Goal: Information Seeking & Learning: Check status

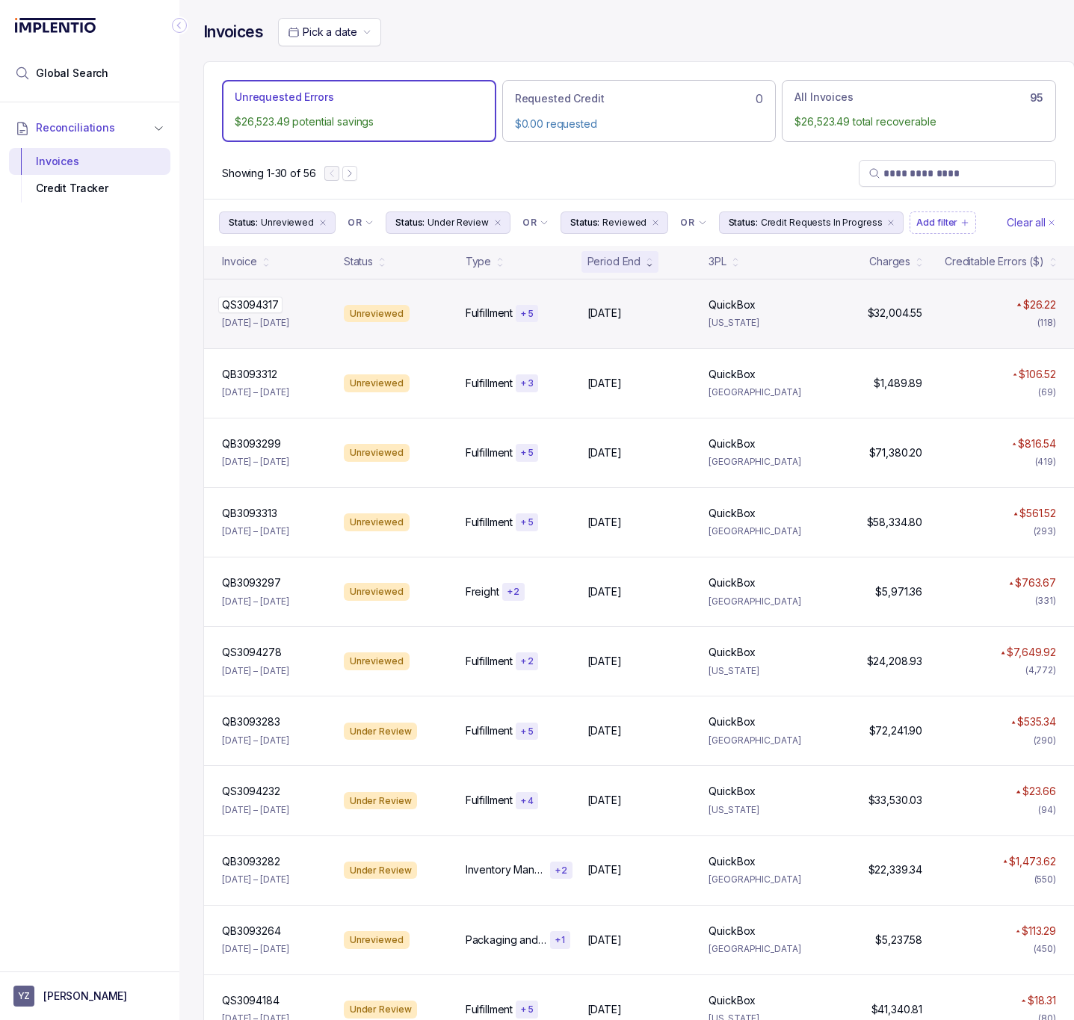
click at [247, 308] on p "QS3094317" at bounding box center [250, 305] width 64 height 16
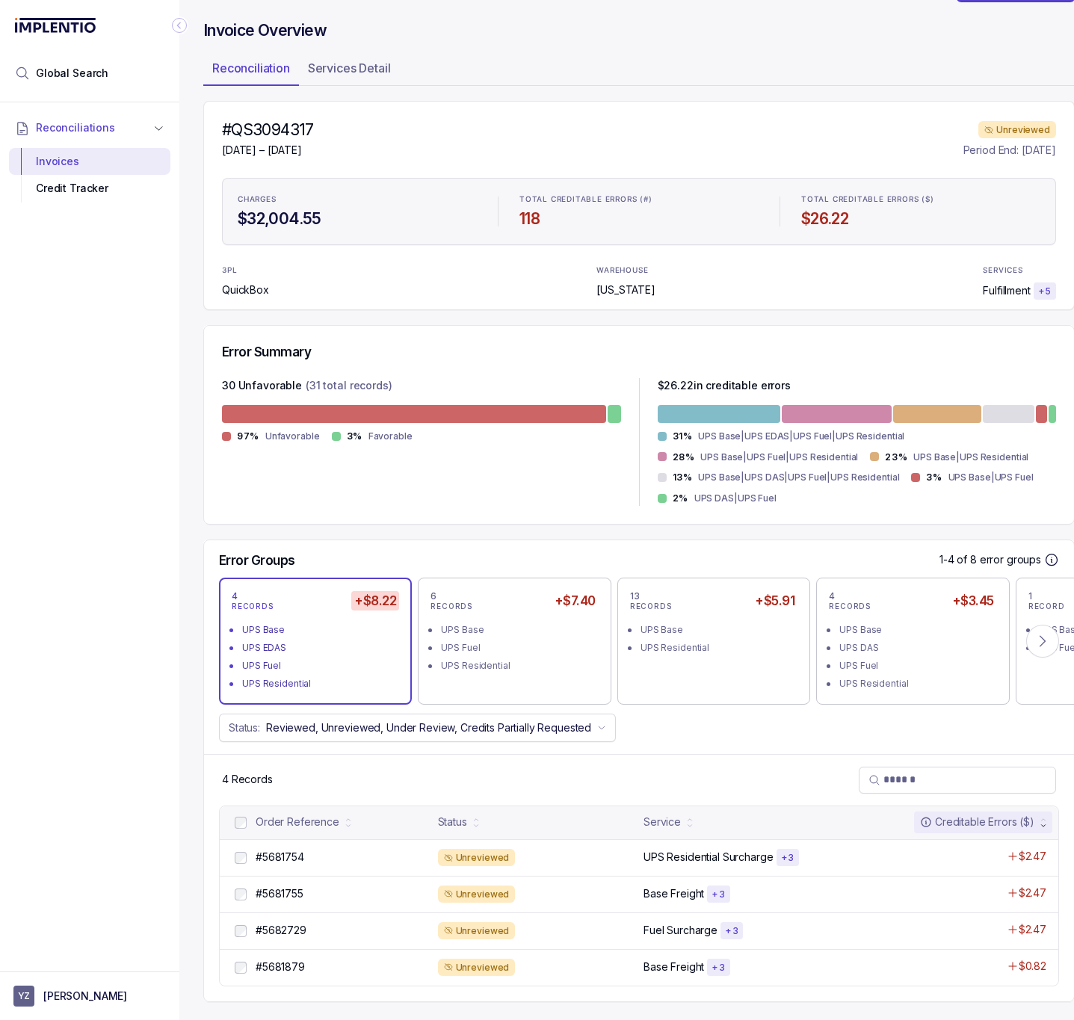
scroll to position [65, 0]
click at [649, 640] on div "13 RECORDS +$5.91 UPS Base UPS Residential" at bounding box center [713, 642] width 167 height 102
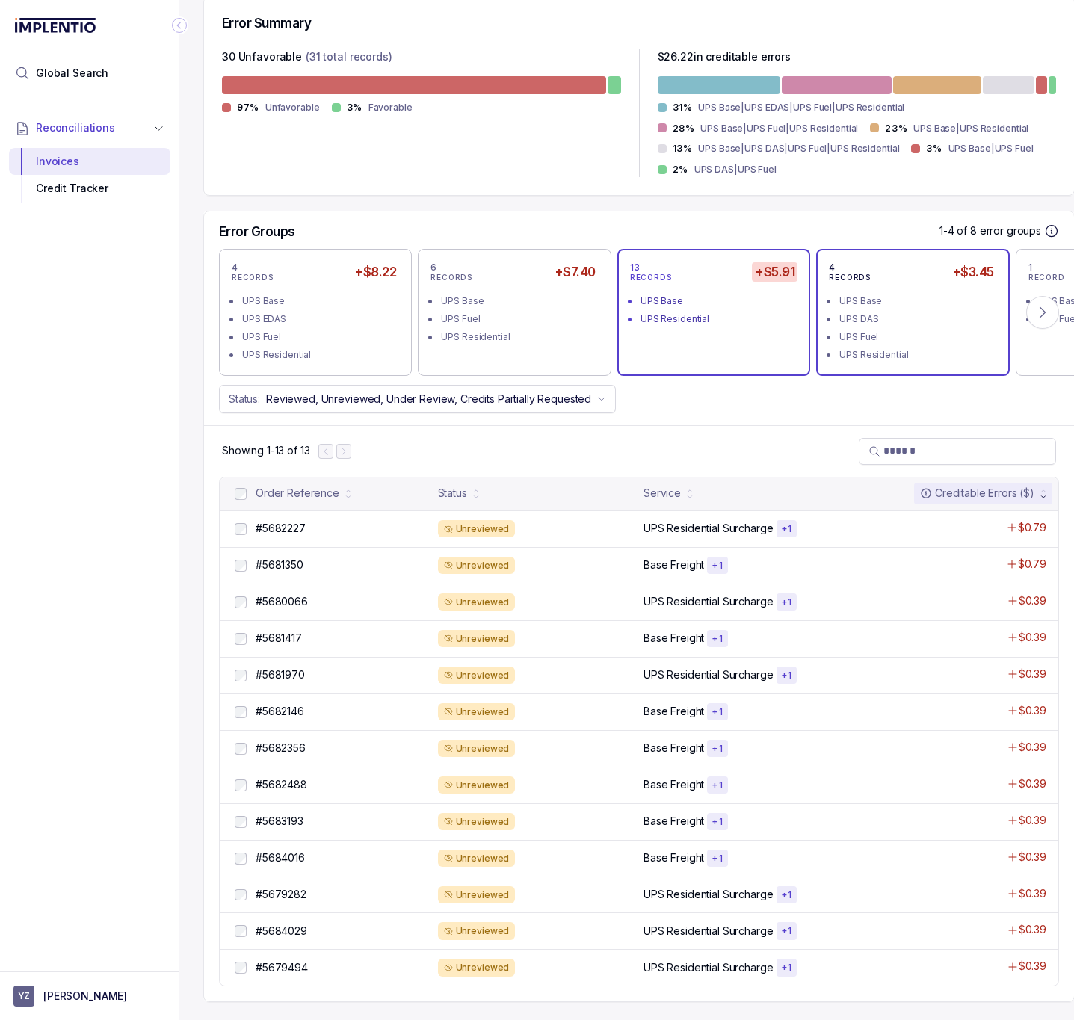
scroll to position [398, 41]
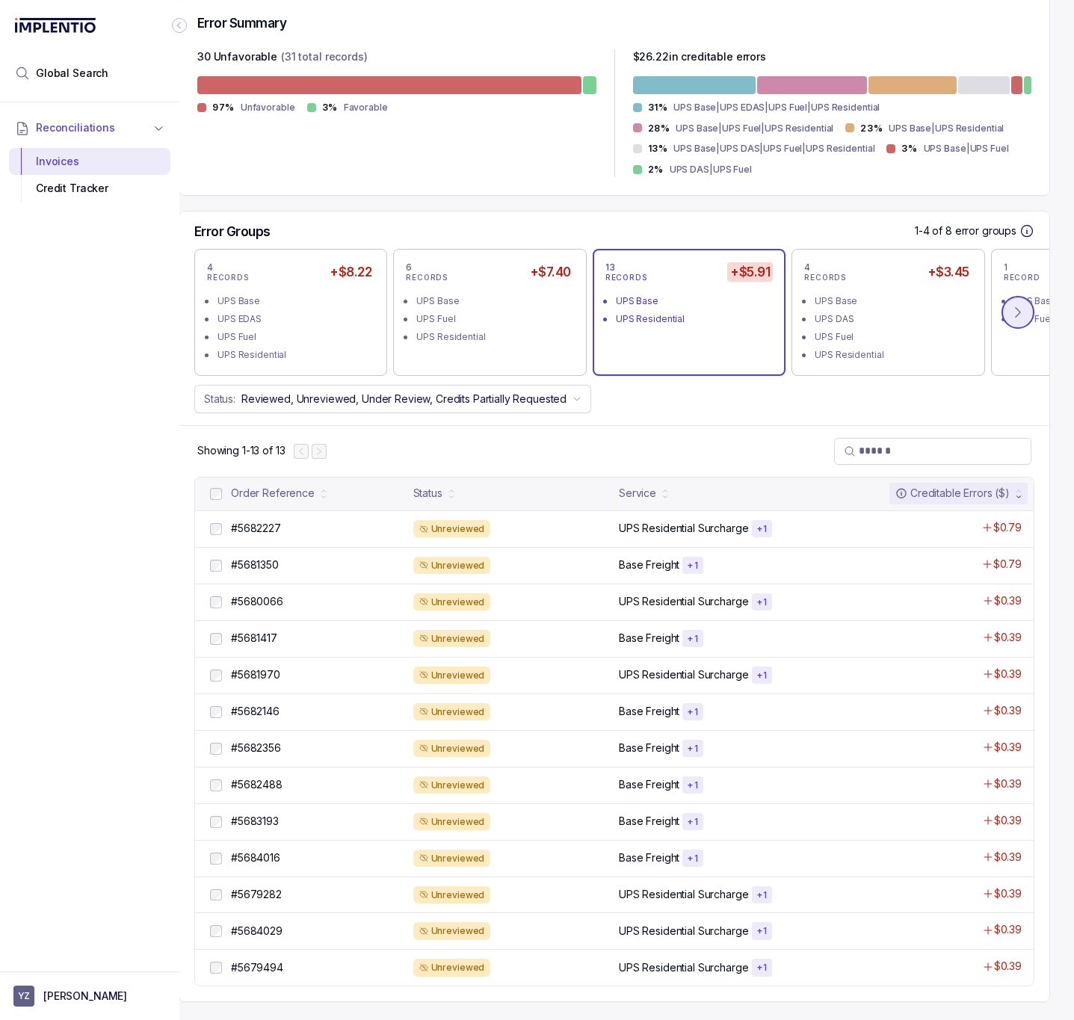
click at [1011, 305] on icon at bounding box center [1018, 312] width 15 height 15
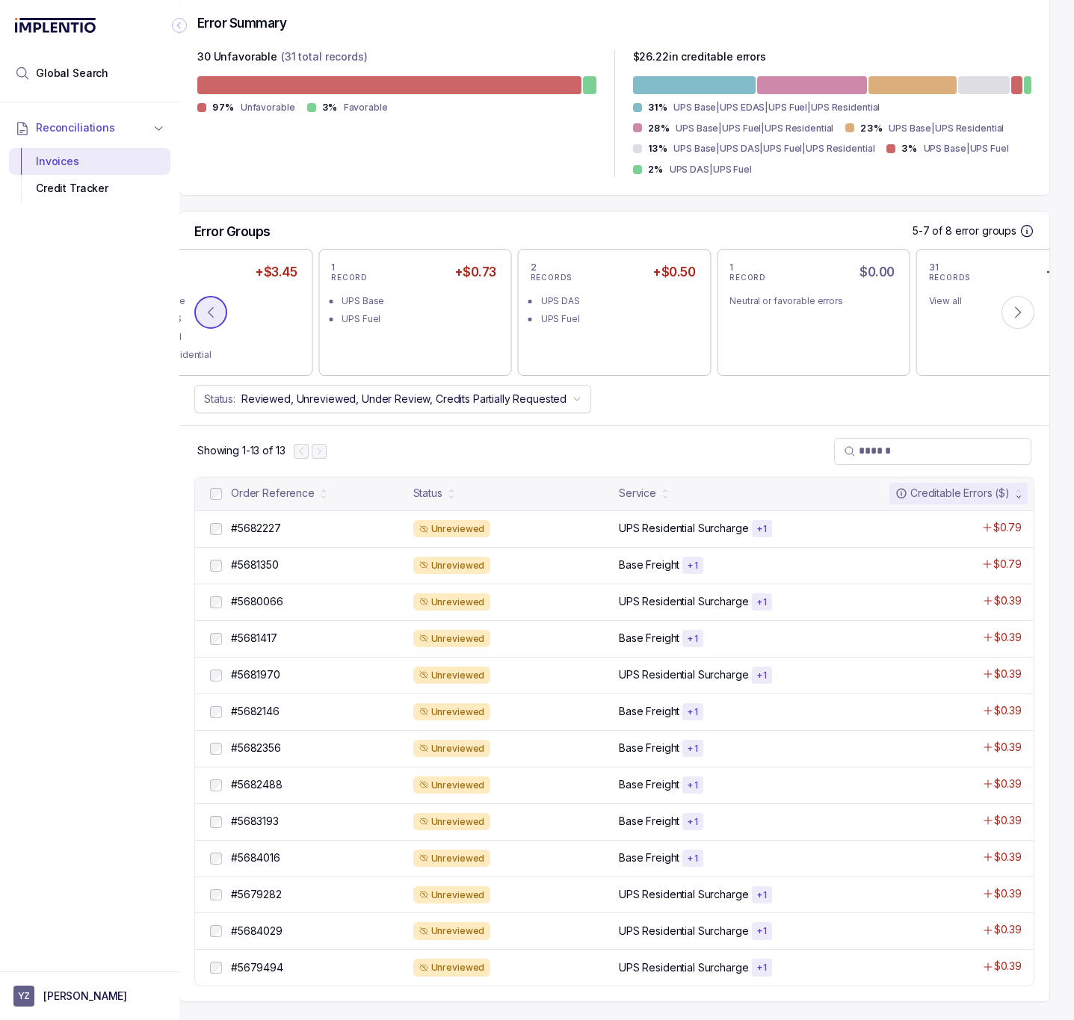
click at [203, 305] on icon at bounding box center [210, 312] width 15 height 15
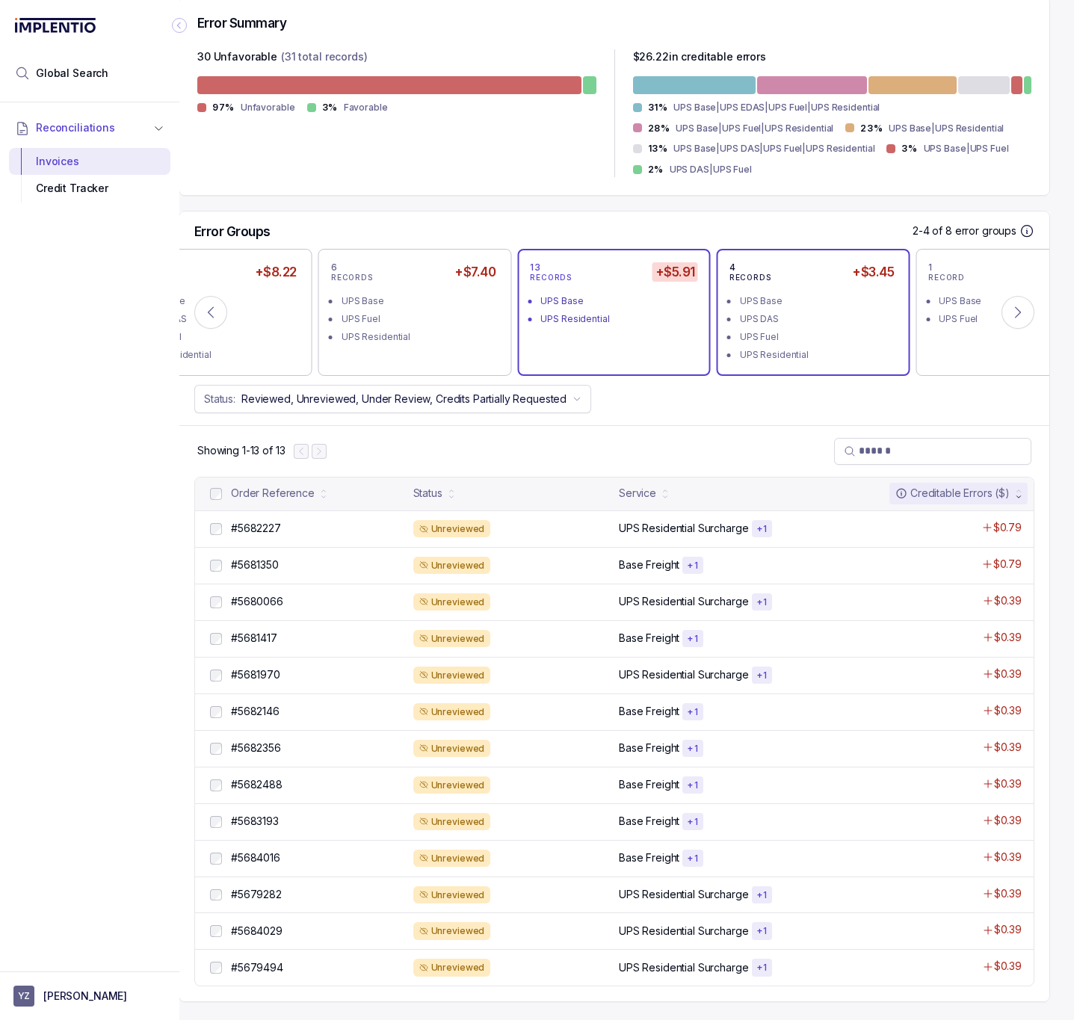
click at [758, 312] on div "UPS DAS" at bounding box center [817, 319] width 155 height 15
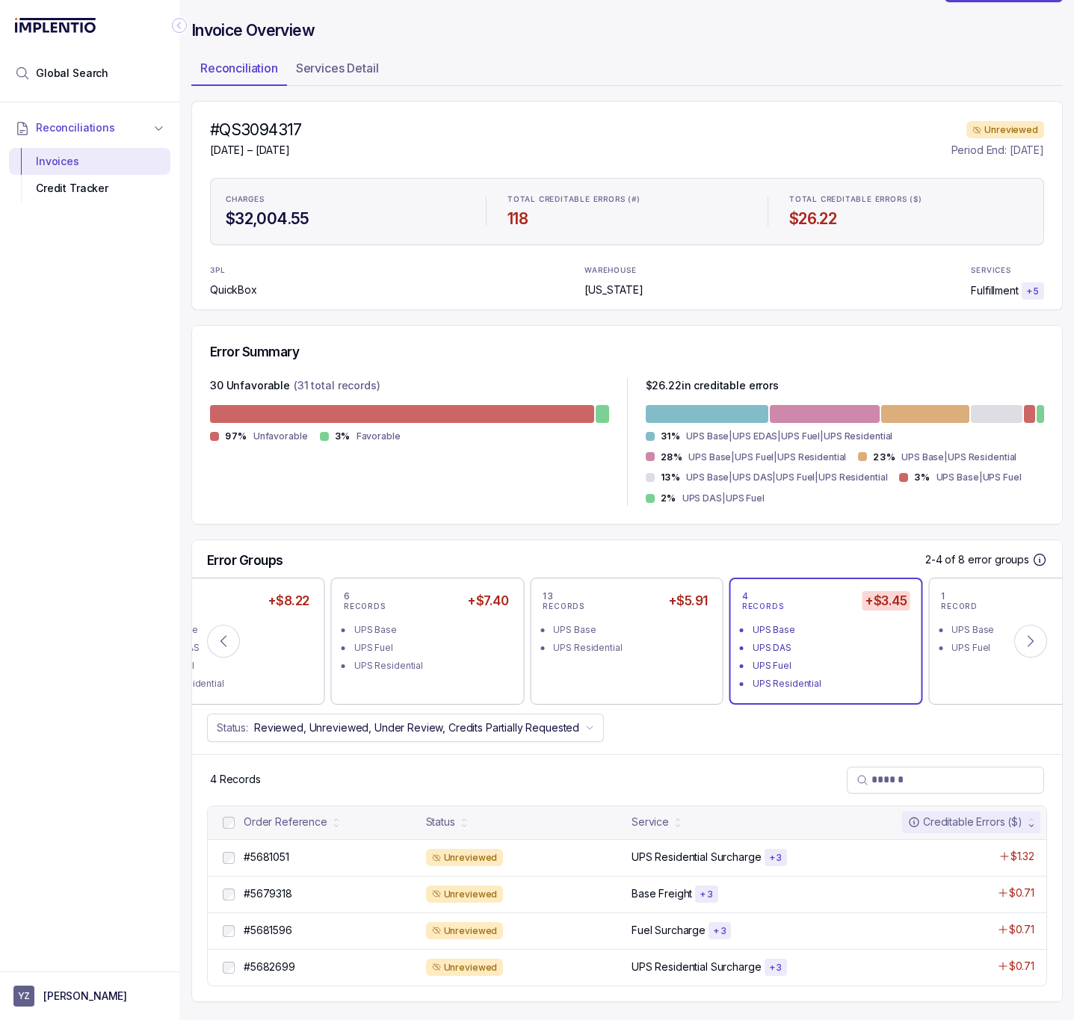
scroll to position [65, 0]
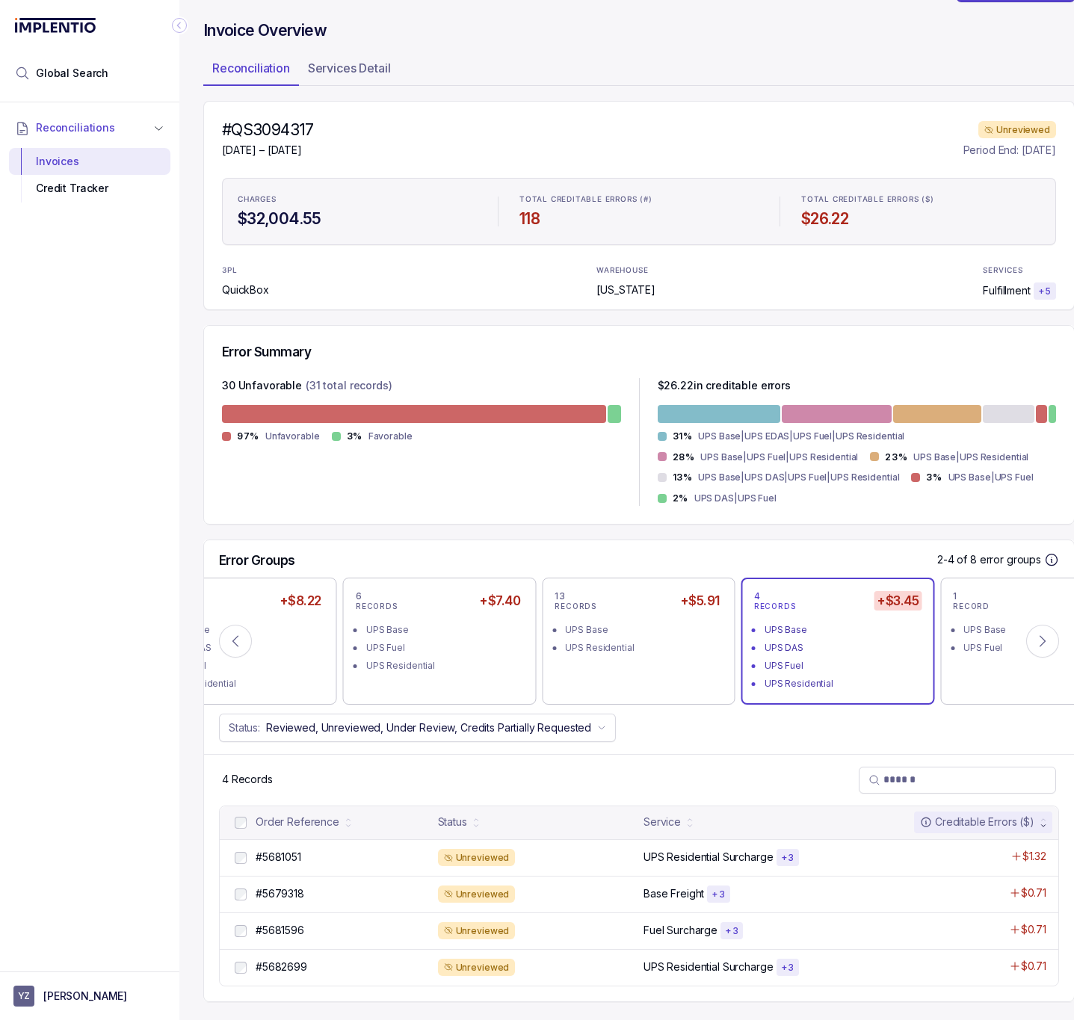
click at [175, 28] on icon "Collapse Icon" at bounding box center [179, 25] width 15 height 15
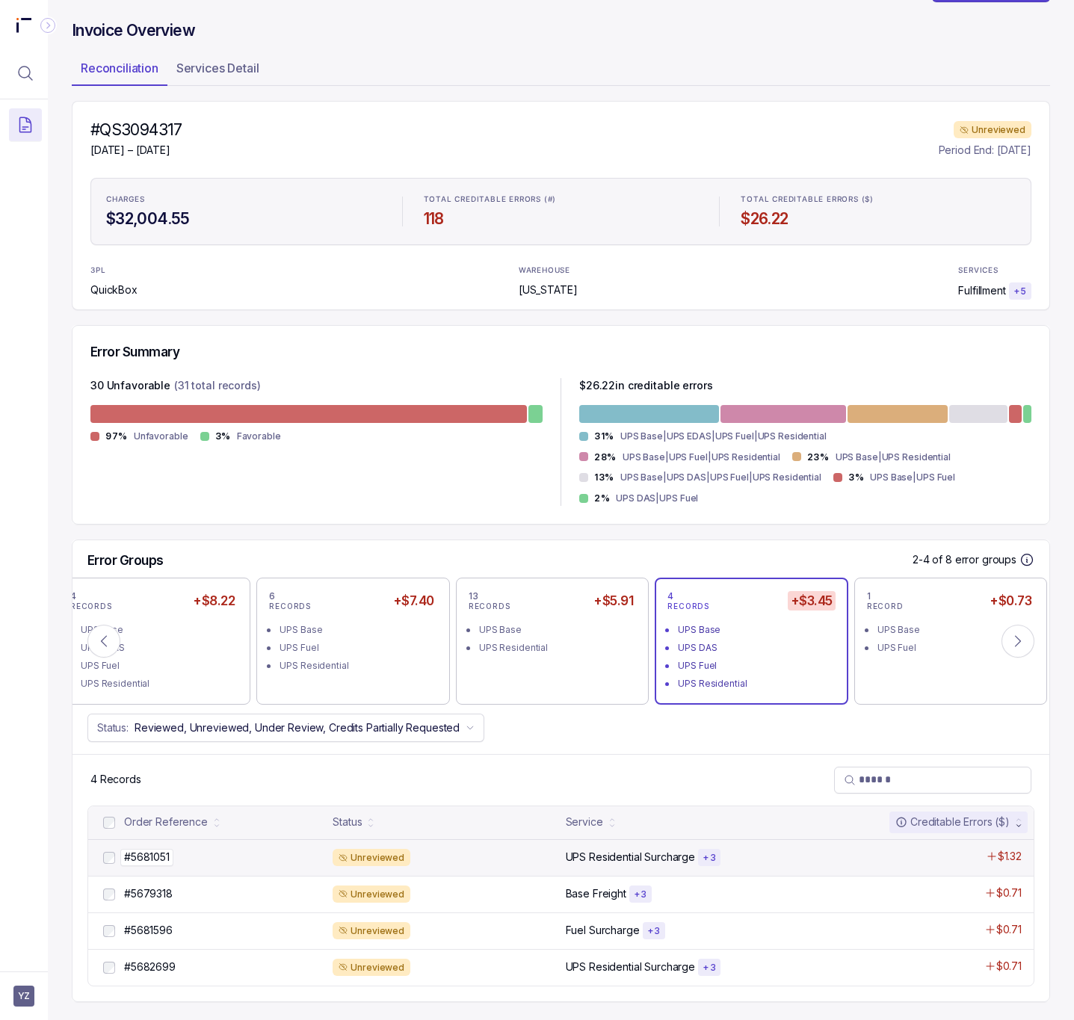
scroll to position [48, 0]
click at [164, 860] on p "#5681051" at bounding box center [146, 857] width 53 height 16
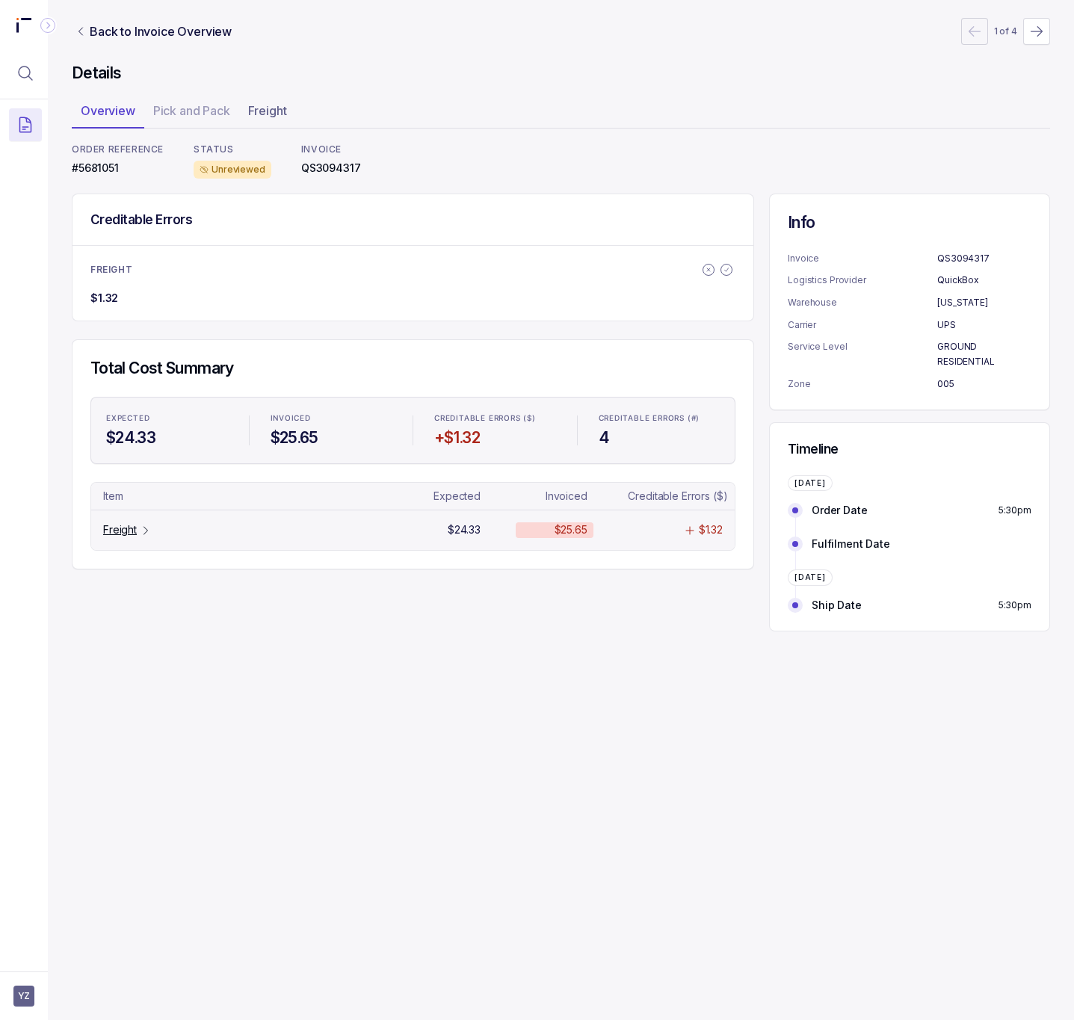
click at [138, 534] on div "Freight" at bounding box center [127, 529] width 49 height 15
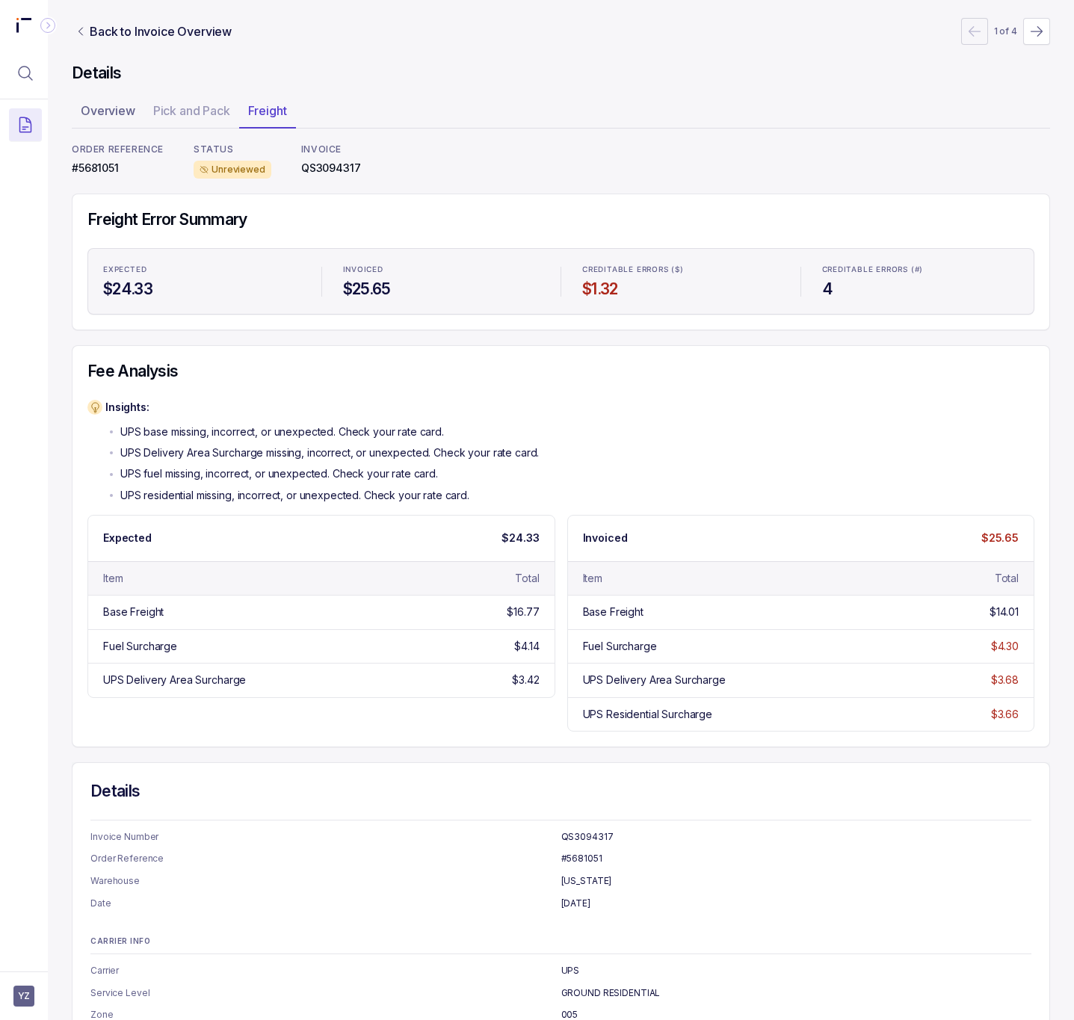
click at [95, 173] on p "#5681051" at bounding box center [118, 168] width 92 height 15
copy p "#5681051"
click at [336, 167] on p "QS3094317" at bounding box center [331, 168] width 60 height 15
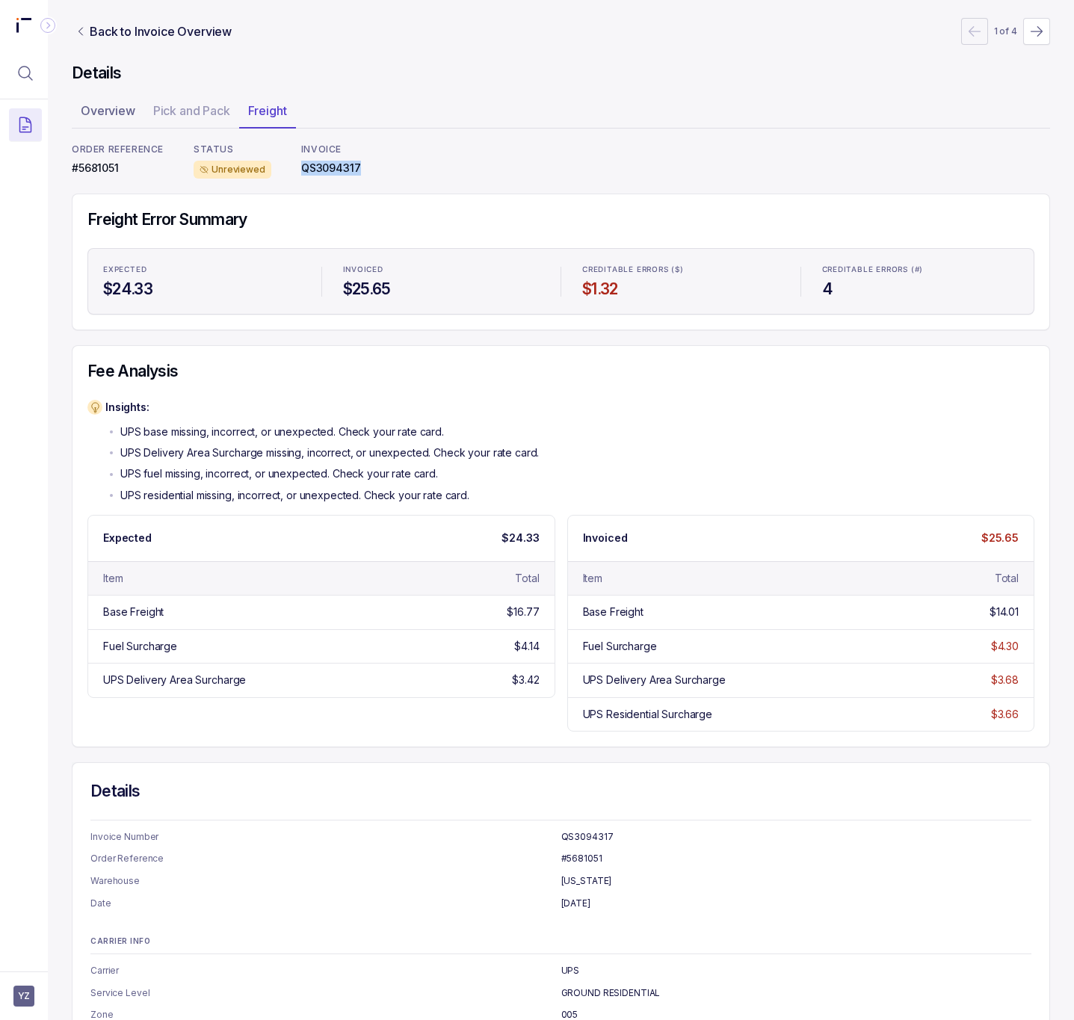
click at [336, 167] on p "QS3094317" at bounding box center [331, 168] width 60 height 15
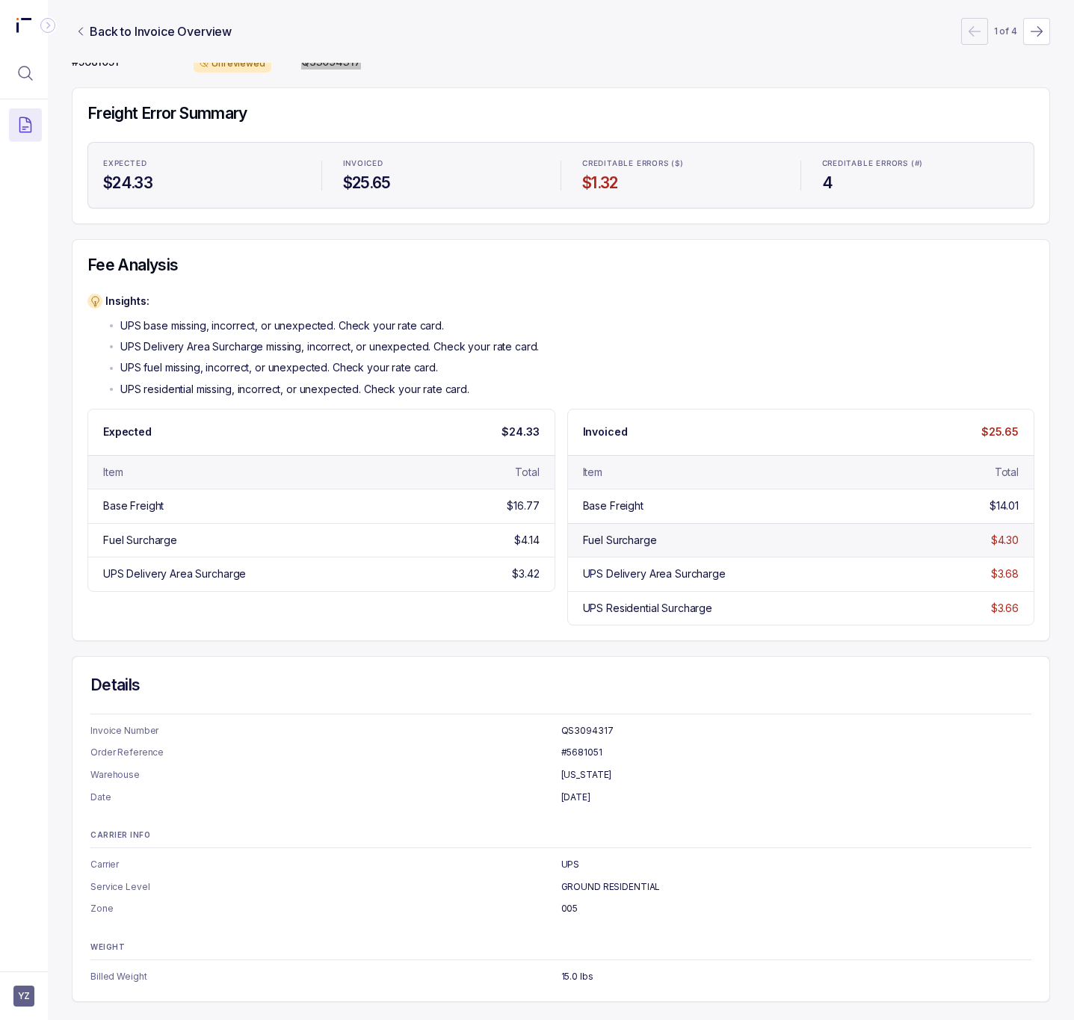
scroll to position [113, 0]
click at [608, 888] on p "GROUND RESIDENTIAL" at bounding box center [796, 887] width 471 height 15
copy p "GROUND RESIDENTIAL"
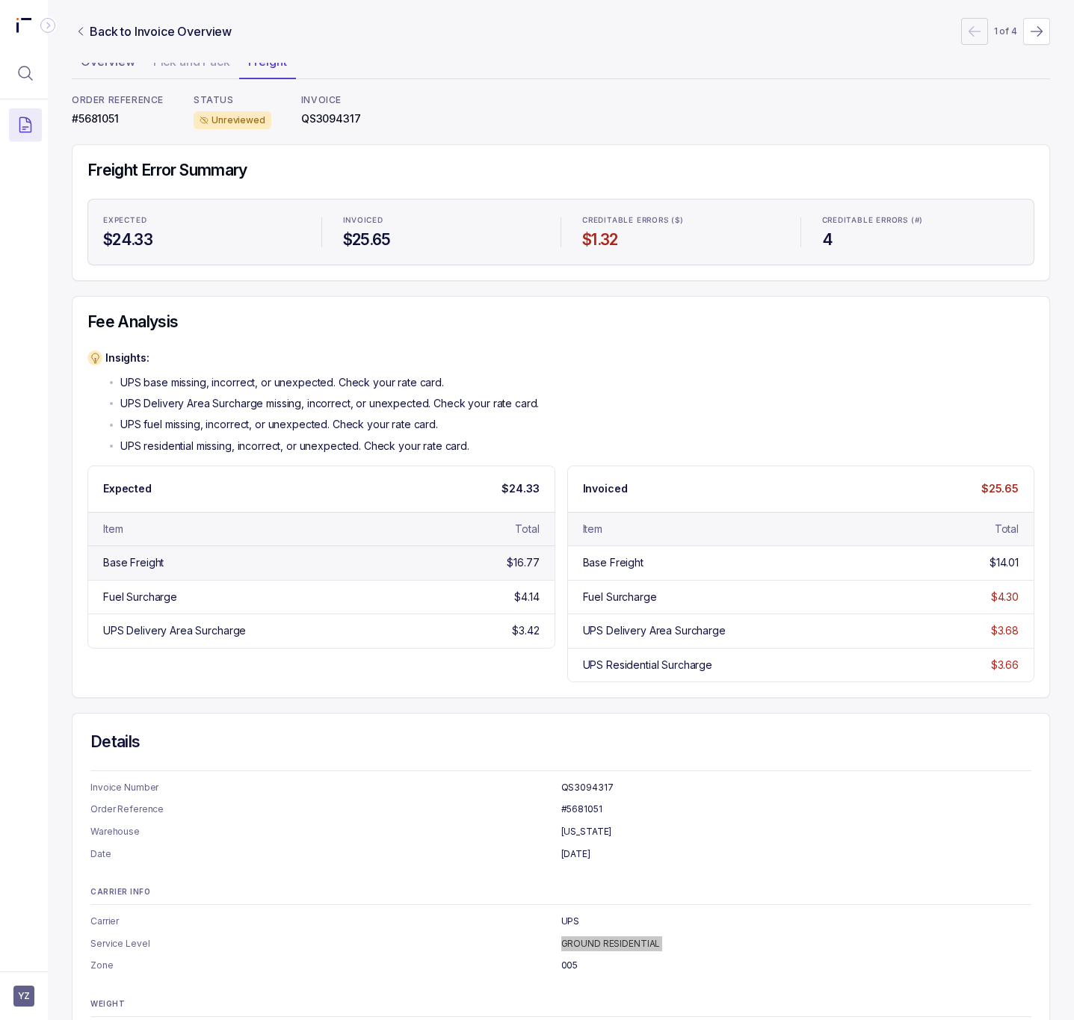
scroll to position [0, 0]
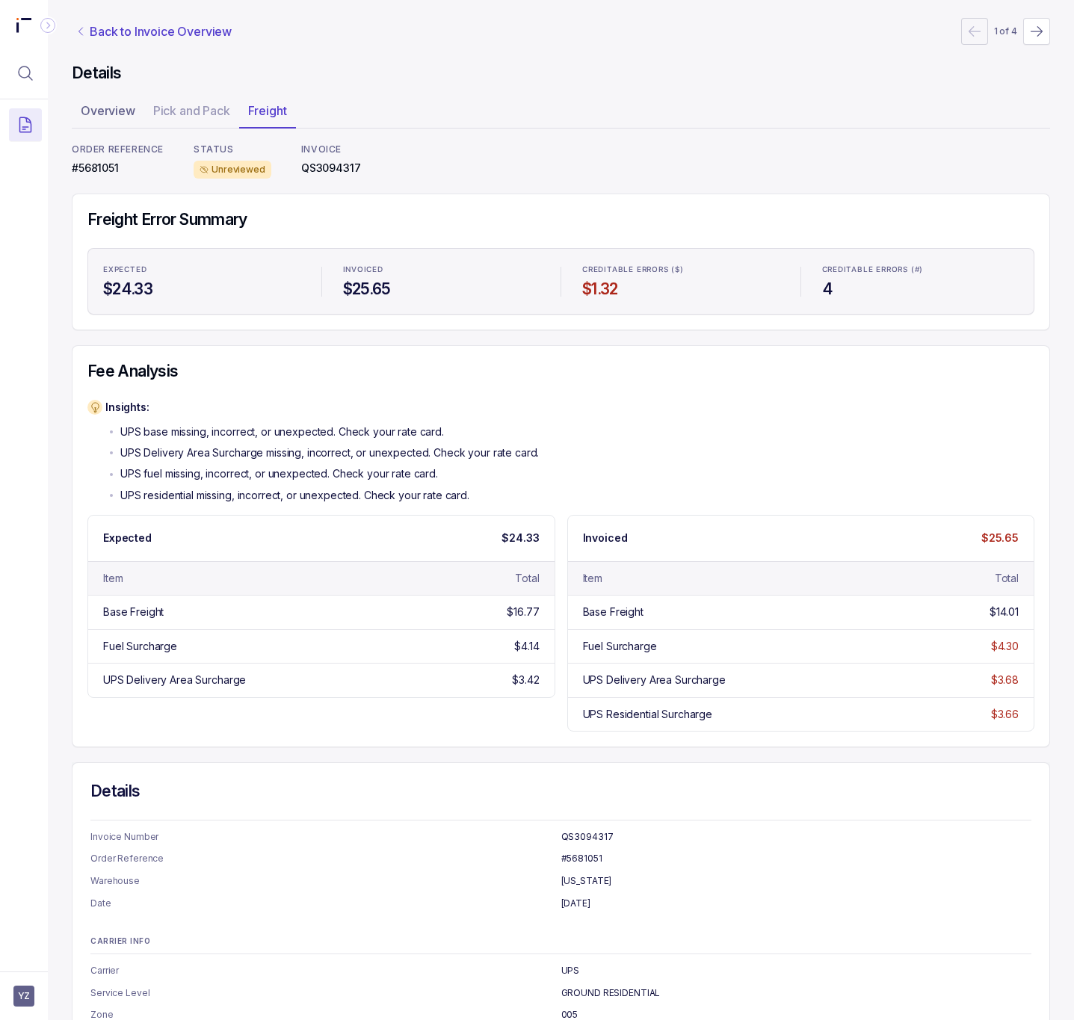
click at [137, 32] on p "Back to Invoice Overview" at bounding box center [161, 31] width 142 height 18
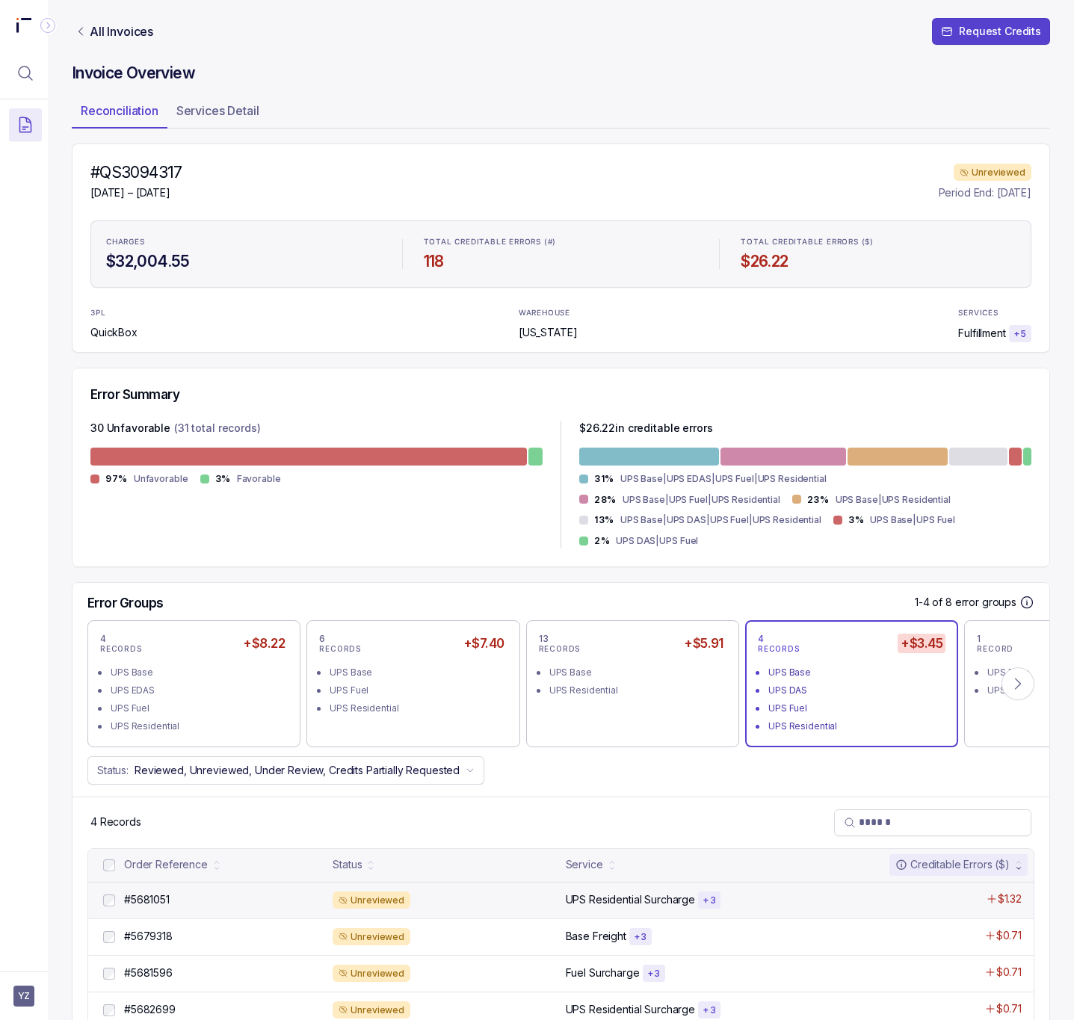
scroll to position [48, 0]
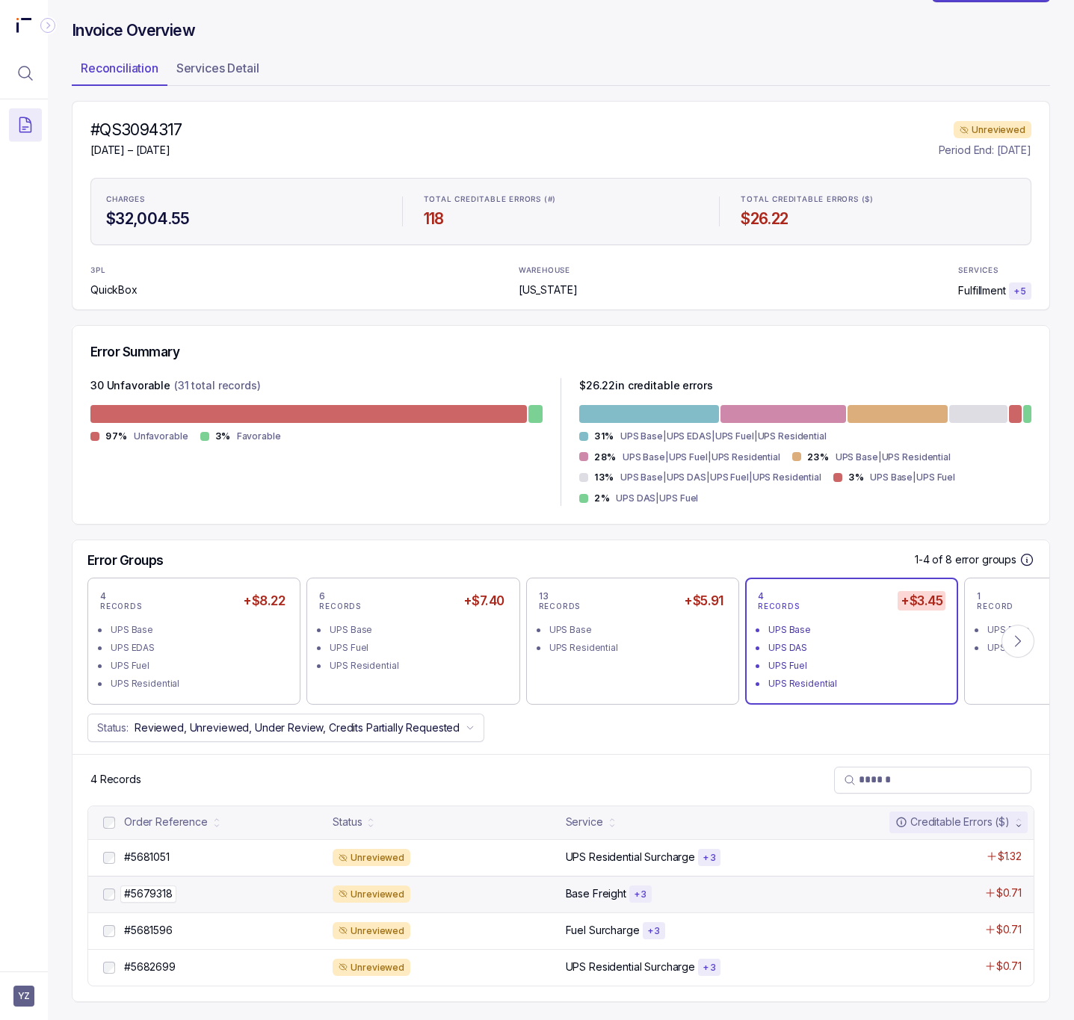
click at [173, 892] on p "#5679318" at bounding box center [148, 894] width 56 height 16
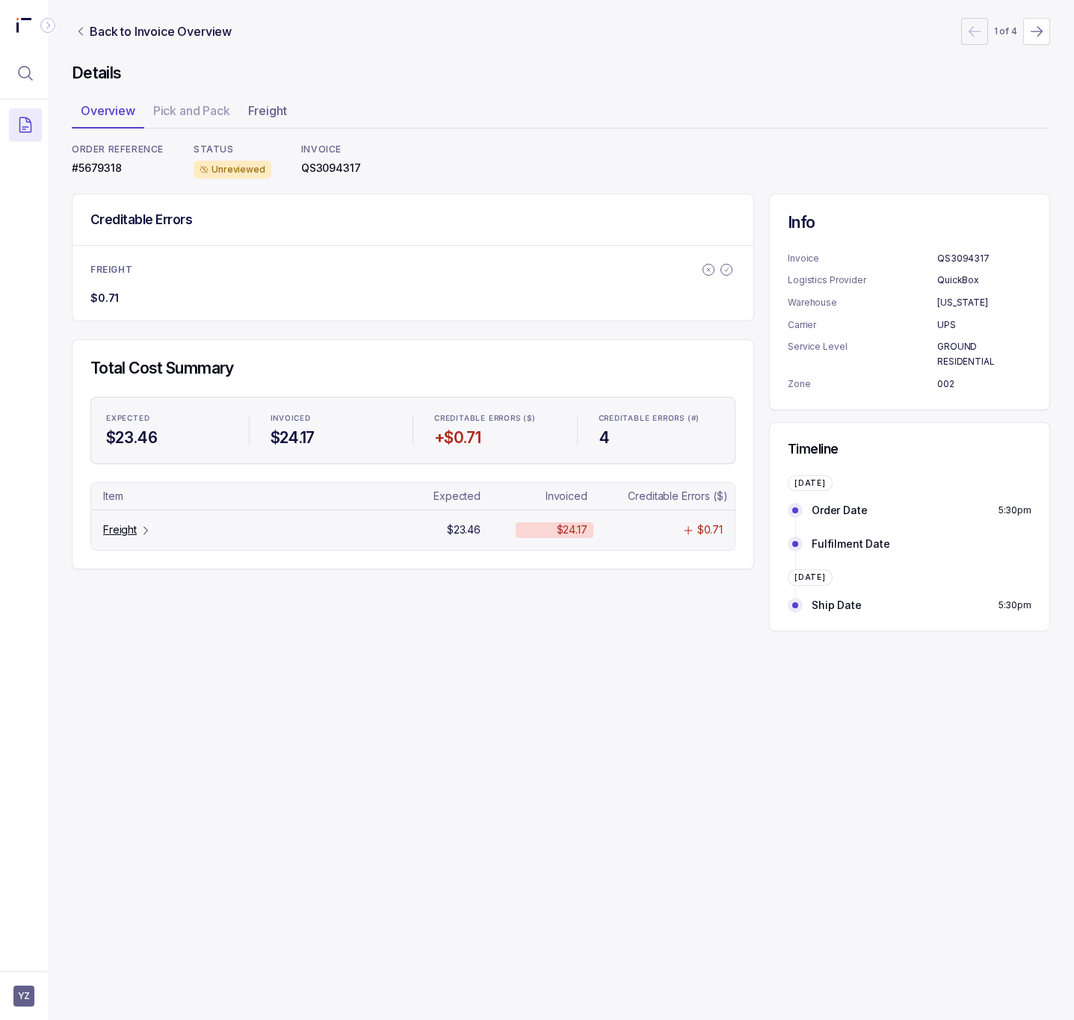
click at [133, 536] on p "Freight" at bounding box center [120, 529] width 34 height 15
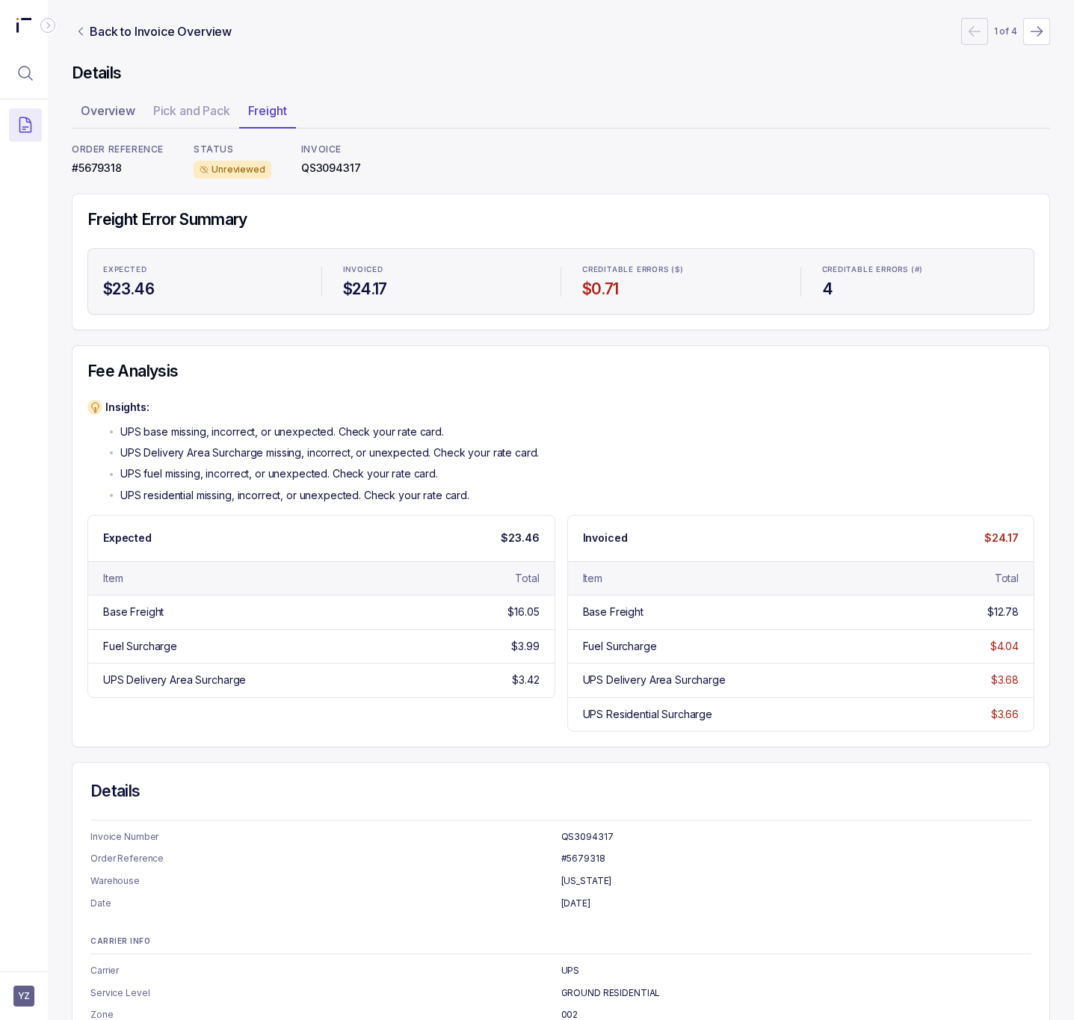
click at [104, 173] on p "#5679318" at bounding box center [118, 168] width 92 height 15
copy p "#5679318"
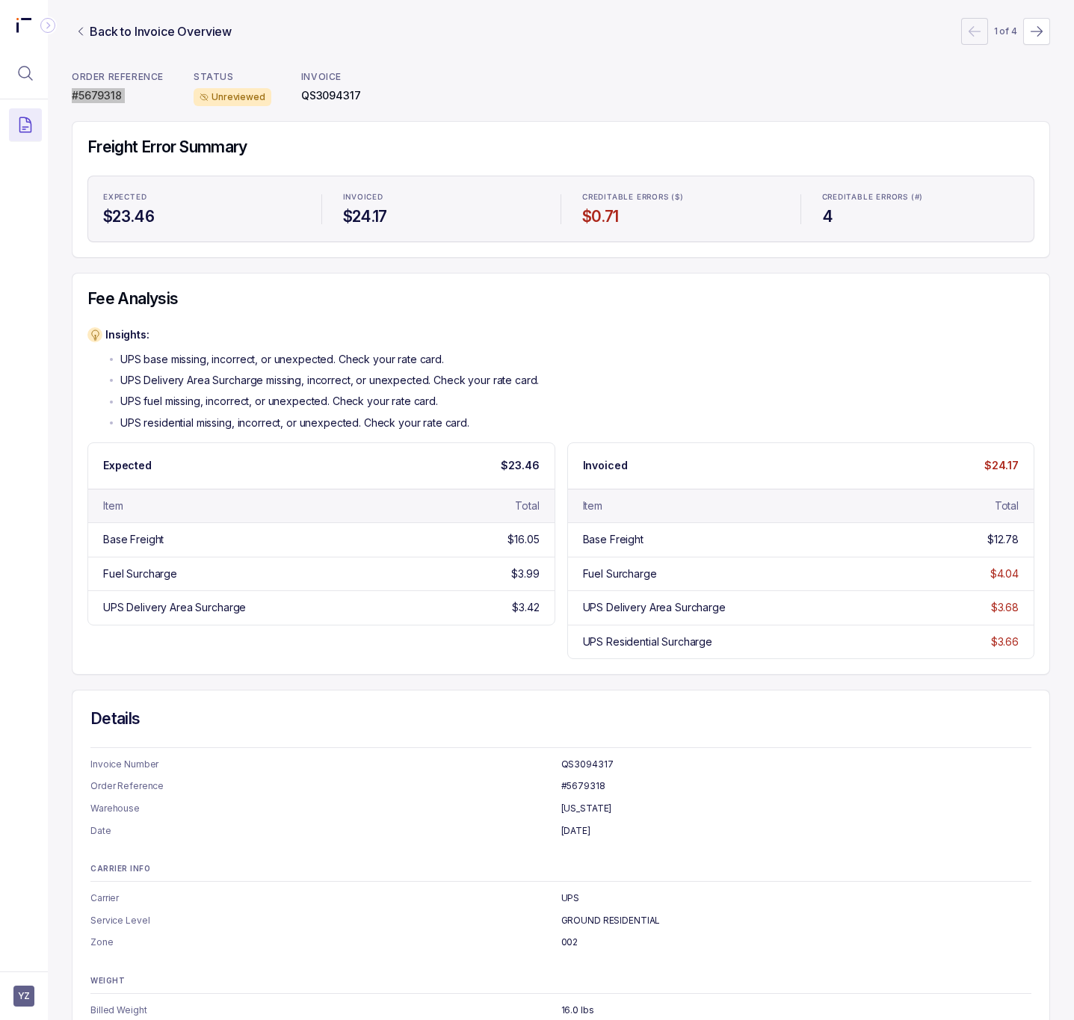
scroll to position [113, 0]
